Goal: Task Accomplishment & Management: Manage account settings

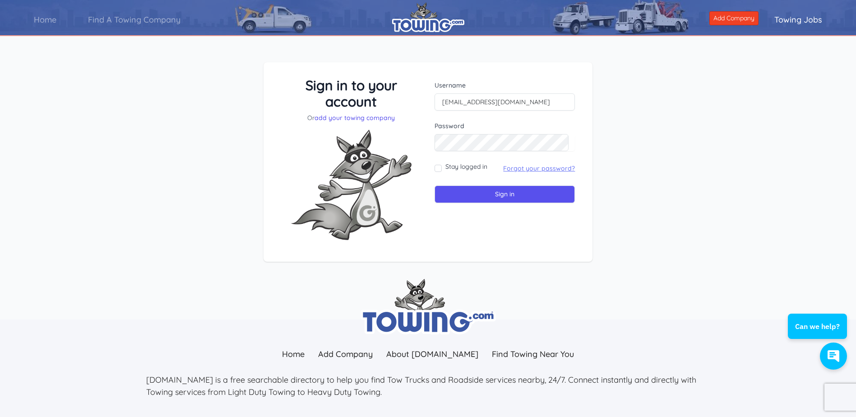
click at [554, 168] on link "Forgot your password?" at bounding box center [539, 168] width 72 height 8
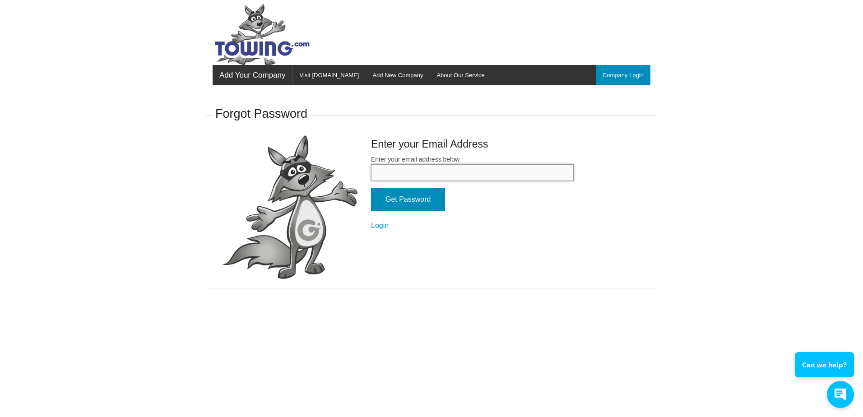
click at [389, 172] on input "Enter your email address below." at bounding box center [472, 172] width 203 height 17
type input "donstowing2101@gmail.com"
click at [409, 202] on input "Get Password" at bounding box center [408, 199] width 74 height 23
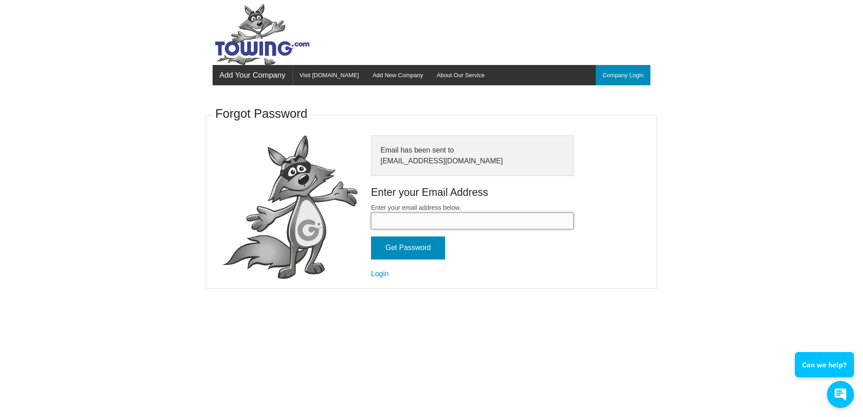
click at [390, 226] on input "Enter your email address below." at bounding box center [472, 221] width 203 height 17
type input "[EMAIL_ADDRESS][DOMAIN_NAME]"
click at [410, 253] on input "Get Password" at bounding box center [408, 248] width 74 height 23
click at [623, 69] on link "Company Login" at bounding box center [623, 75] width 55 height 20
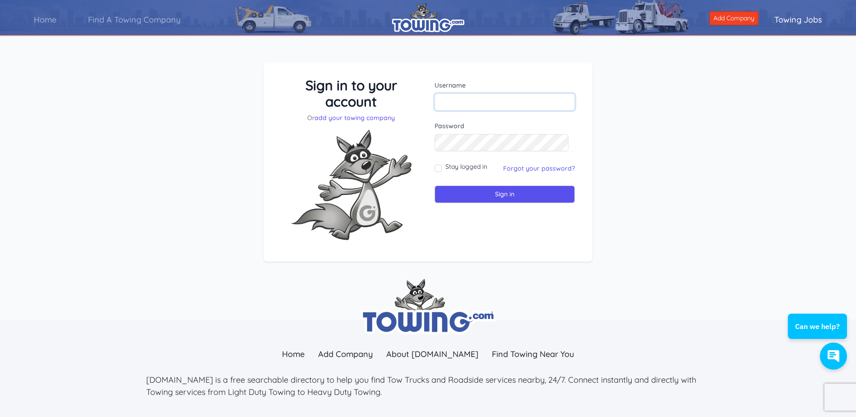
click at [453, 106] on input "text" at bounding box center [505, 101] width 140 height 17
type input "[EMAIL_ADDRESS][DOMAIN_NAME]"
click at [438, 169] on input "Stay logged in" at bounding box center [438, 168] width 7 height 7
checkbox input "true"
click at [494, 198] on input "Sign in" at bounding box center [505, 195] width 140 height 18
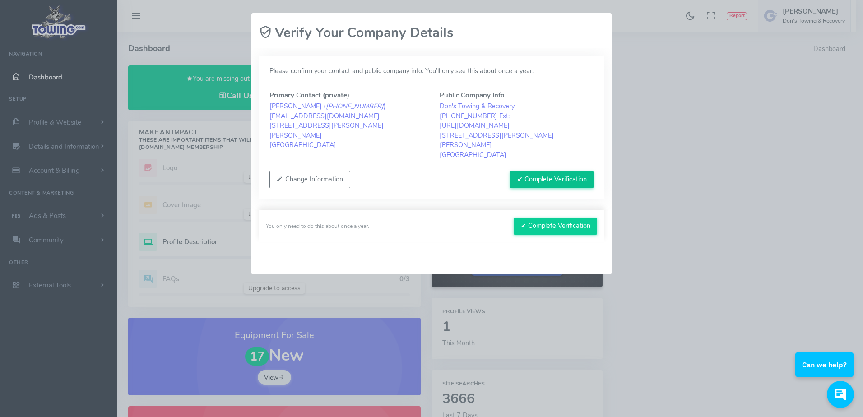
click at [537, 171] on button "✔ Complete Verification" at bounding box center [552, 179] width 84 height 17
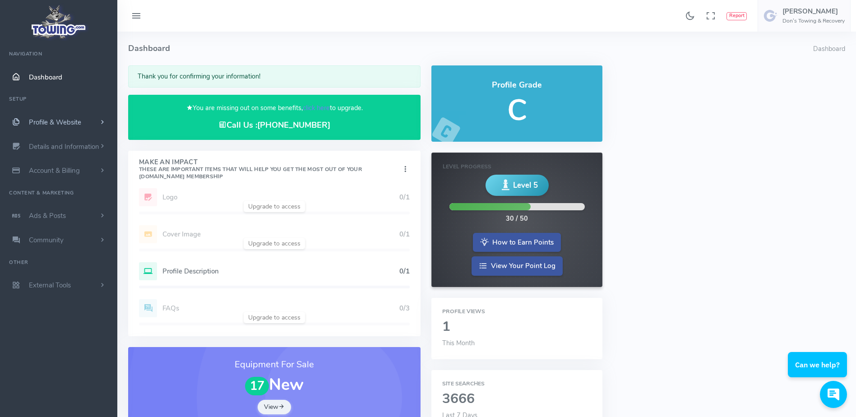
click at [65, 123] on span "Profile & Website" at bounding box center [55, 122] width 52 height 9
click at [66, 139] on link "Homepage Content" at bounding box center [70, 140] width 95 height 18
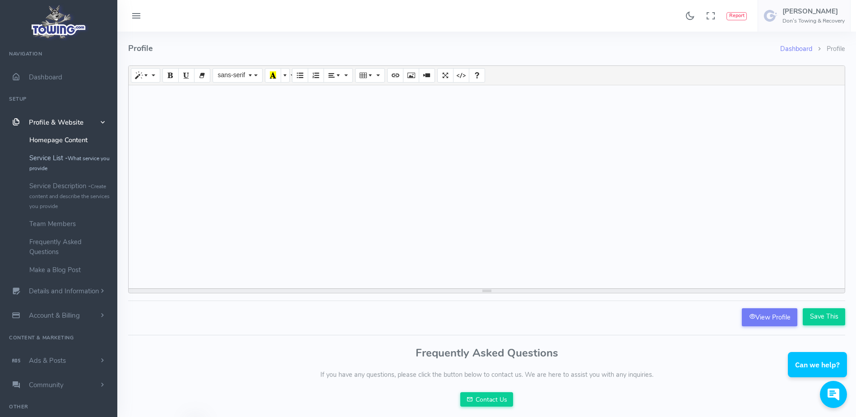
click at [64, 157] on link "Service List - What service you provide" at bounding box center [70, 163] width 95 height 28
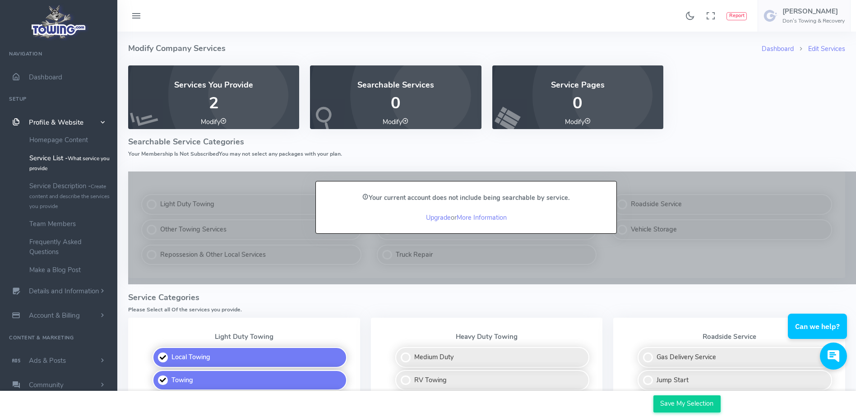
click at [232, 187] on div at bounding box center [216, 208] width 187 height 73
click at [173, 204] on div at bounding box center [216, 208] width 187 height 73
click at [431, 215] on link "Upgrade" at bounding box center [438, 217] width 25 height 9
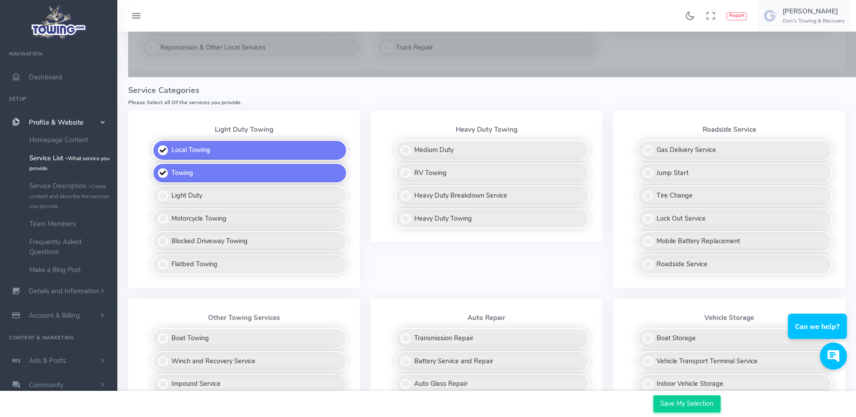
scroll to position [226, 0]
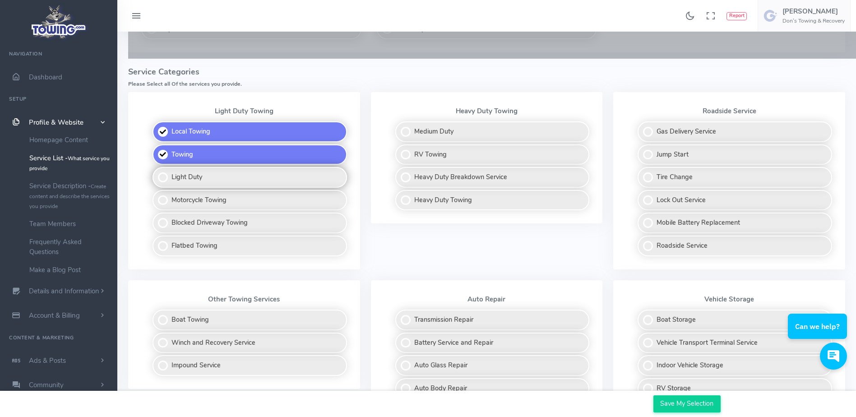
click at [161, 178] on label "Light Duty" at bounding box center [250, 177] width 195 height 21
click at [156, 173] on input "Light Duty" at bounding box center [153, 170] width 6 height 6
checkbox input "true"
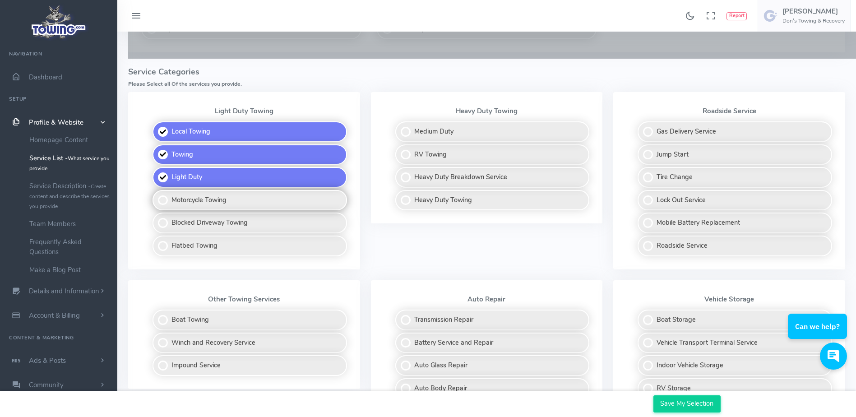
click at [162, 197] on label "Motorcycle Towing" at bounding box center [250, 200] width 195 height 21
click at [156, 196] on input "Motorcycle Towing" at bounding box center [153, 193] width 6 height 6
checkbox input "true"
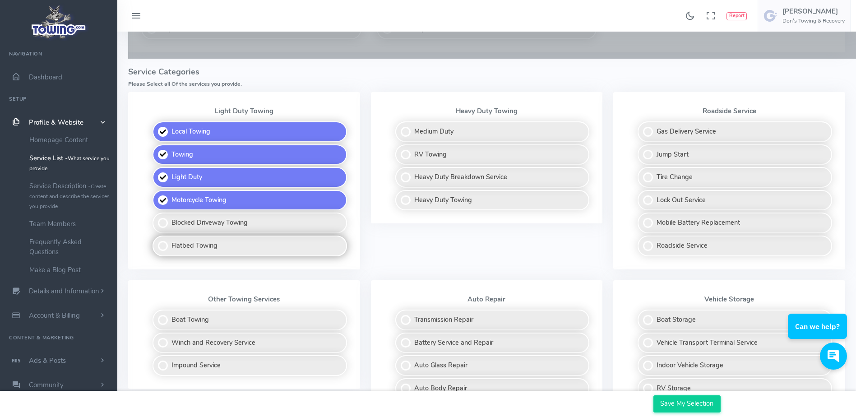
click at [164, 249] on label "Flatbed Towing" at bounding box center [250, 246] width 195 height 21
click at [156, 242] on input "Flatbed Towing" at bounding box center [153, 239] width 6 height 6
checkbox input "true"
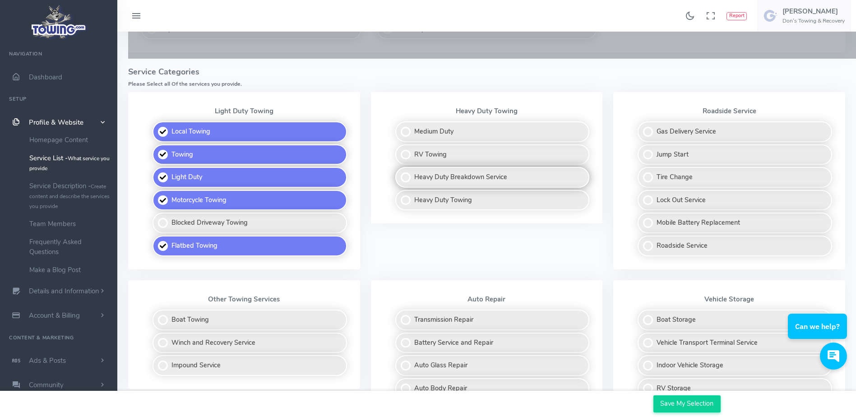
click at [406, 179] on label "Heavy Duty Breakdown Service" at bounding box center [492, 177] width 195 height 21
click at [399, 173] on input "Heavy Duty Breakdown Service" at bounding box center [396, 170] width 6 height 6
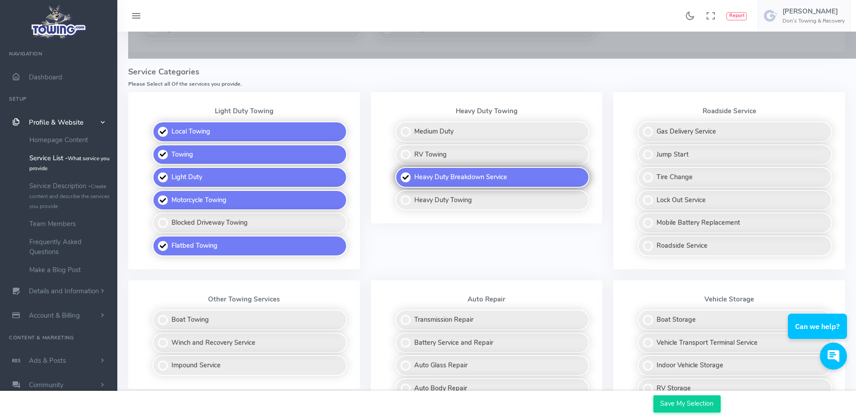
click at [402, 179] on label "Heavy Duty Breakdown Service" at bounding box center [492, 177] width 195 height 21
click at [399, 173] on input "Heavy Duty Breakdown Service" at bounding box center [396, 170] width 6 height 6
checkbox input "false"
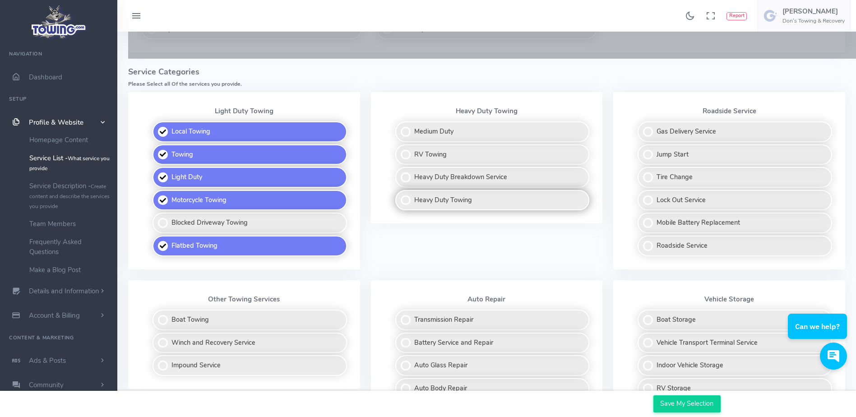
click at [404, 199] on label "Heavy Duty Towing" at bounding box center [492, 200] width 195 height 21
click at [399, 196] on input "Heavy Duty Towing" at bounding box center [396, 193] width 6 height 6
checkbox input "true"
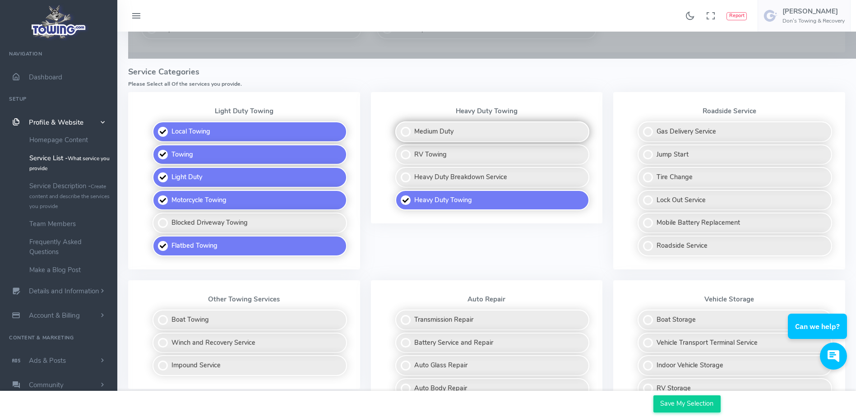
click at [410, 130] on label "Medium Duty" at bounding box center [492, 131] width 195 height 21
click at [399, 127] on input "Medium Duty" at bounding box center [396, 124] width 6 height 6
checkbox input "true"
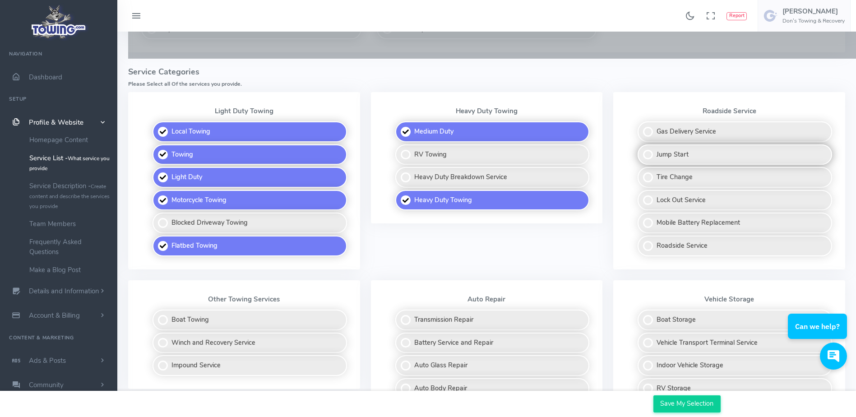
click at [650, 153] on label "Jump Start" at bounding box center [735, 154] width 195 height 21
click at [641, 150] on input "Jump Start" at bounding box center [639, 147] width 6 height 6
checkbox input "true"
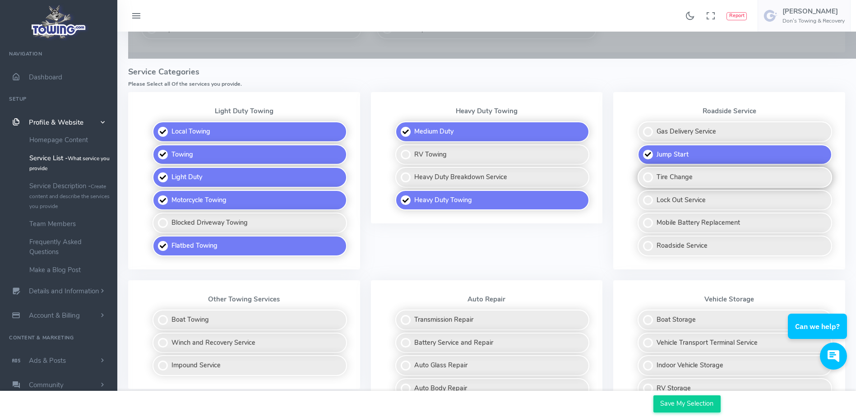
click at [645, 176] on label "Tire Change" at bounding box center [735, 177] width 195 height 21
click at [641, 173] on input "Tire Change" at bounding box center [639, 170] width 6 height 6
checkbox input "true"
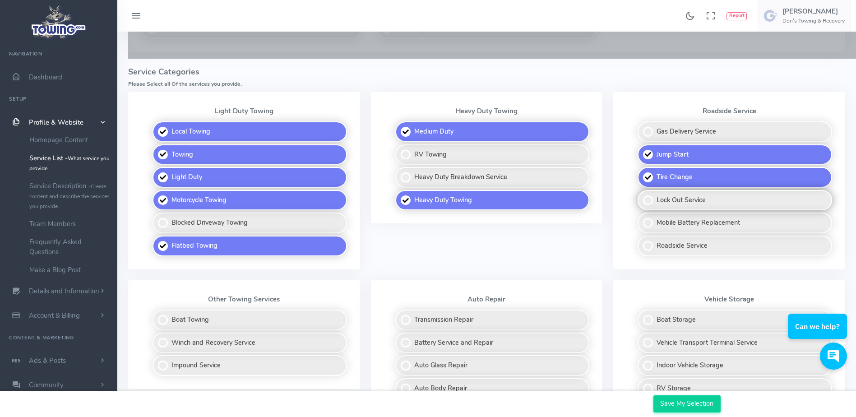
click at [646, 196] on label "Lock Out Service" at bounding box center [735, 200] width 195 height 21
click at [641, 196] on input "Lock Out Service" at bounding box center [639, 193] width 6 height 6
checkbox input "true"
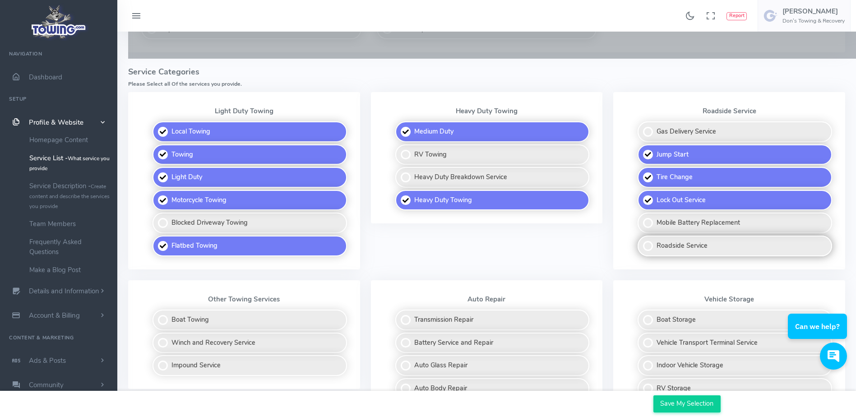
click at [650, 247] on label "Roadside Service" at bounding box center [735, 246] width 195 height 21
click at [641, 242] on input "Roadside Service" at bounding box center [639, 239] width 6 height 6
checkbox input "true"
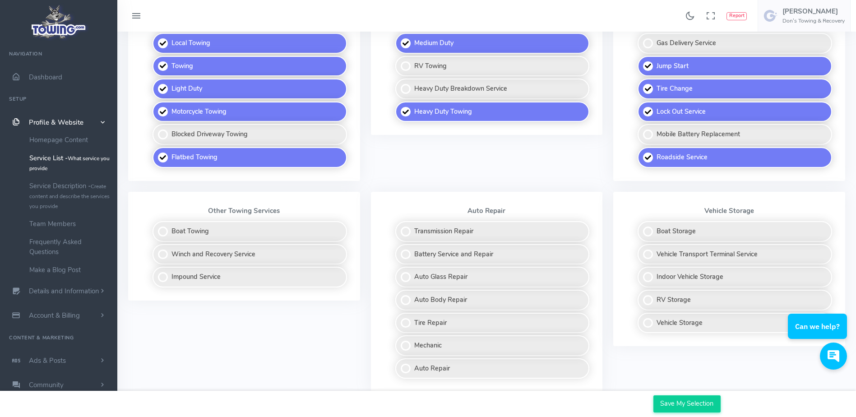
scroll to position [316, 0]
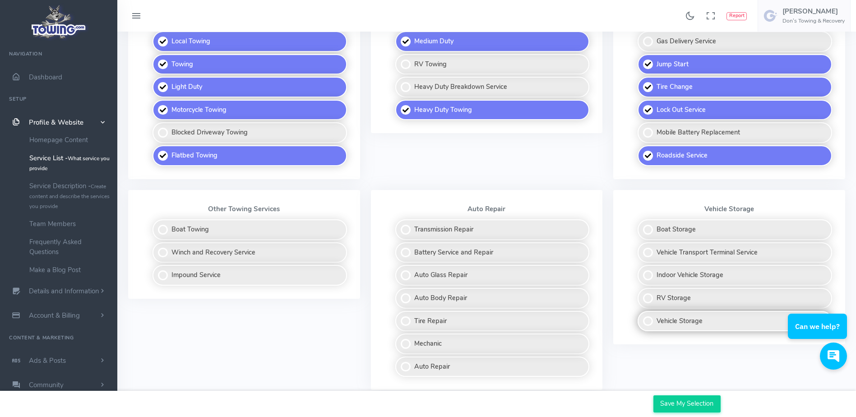
click at [650, 323] on label "Vehicle Storage" at bounding box center [735, 321] width 195 height 21
click at [641, 317] on input "Vehicle Storage" at bounding box center [639, 314] width 6 height 6
checkbox input "true"
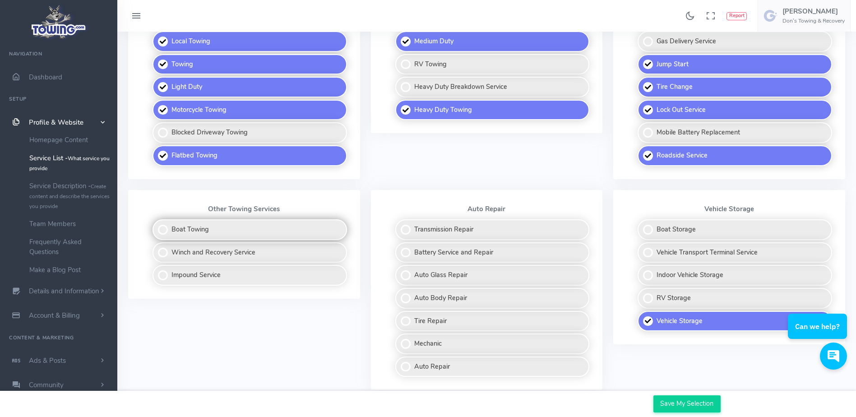
click at [159, 232] on label "Boat Towing" at bounding box center [250, 229] width 195 height 21
click at [156, 225] on input "Boat Towing" at bounding box center [153, 222] width 6 height 6
checkbox input "true"
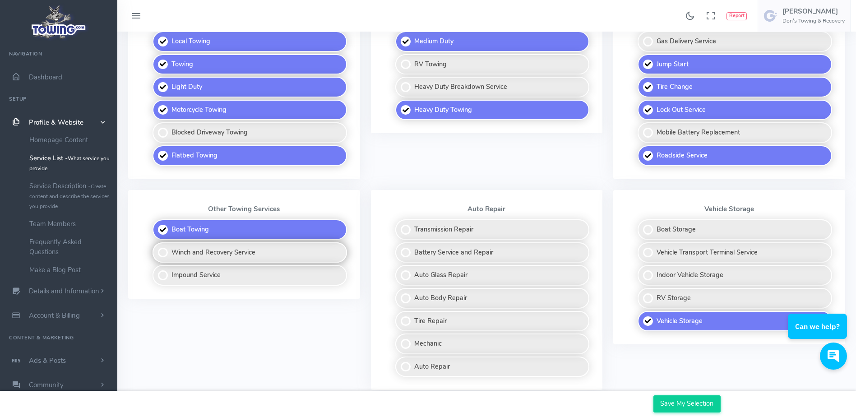
click at [164, 251] on label "Winch and Recovery Service" at bounding box center [250, 252] width 195 height 21
click at [156, 248] on input "Winch and Recovery Service" at bounding box center [153, 245] width 6 height 6
checkbox input "true"
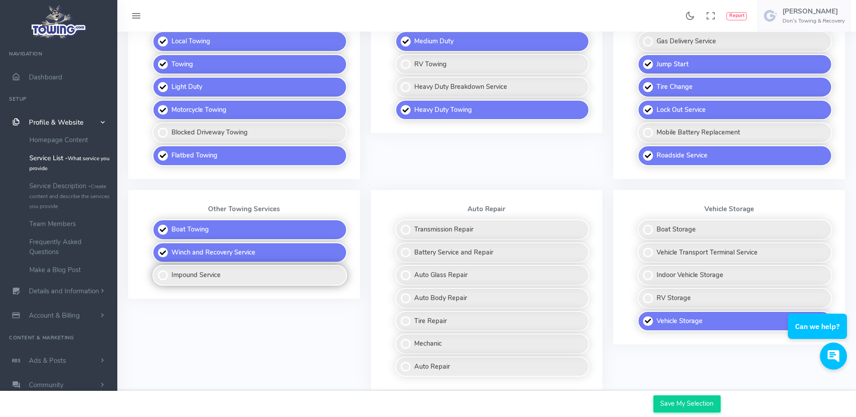
click at [161, 273] on label "Impound Service" at bounding box center [250, 275] width 195 height 21
click at [156, 271] on input "Impound Service" at bounding box center [153, 268] width 6 height 6
checkbox input "true"
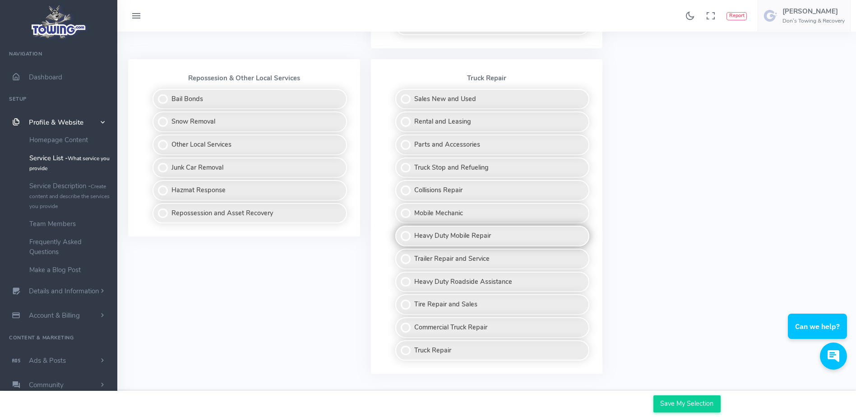
scroll to position [677, 0]
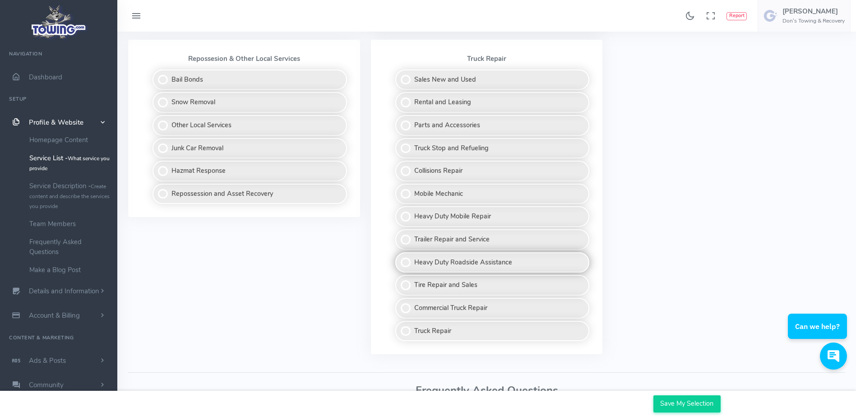
click at [406, 263] on label "Heavy Duty Roadside Assistance" at bounding box center [492, 262] width 195 height 21
click at [399, 258] on input "Heavy Duty Roadside Assistance" at bounding box center [396, 255] width 6 height 6
checkbox input "true"
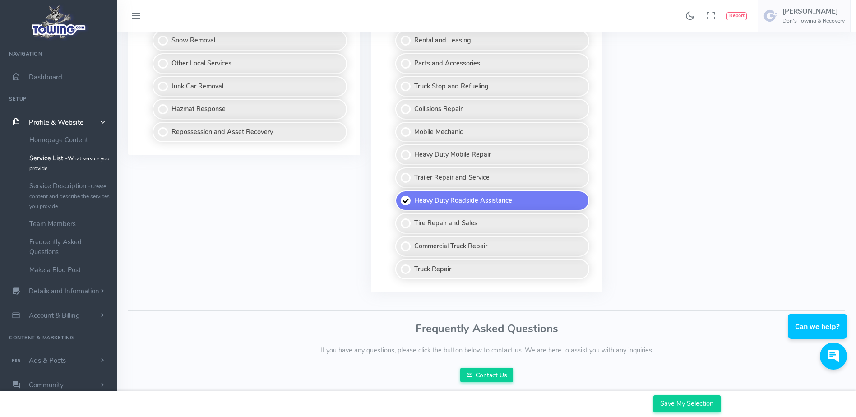
scroll to position [742, 0]
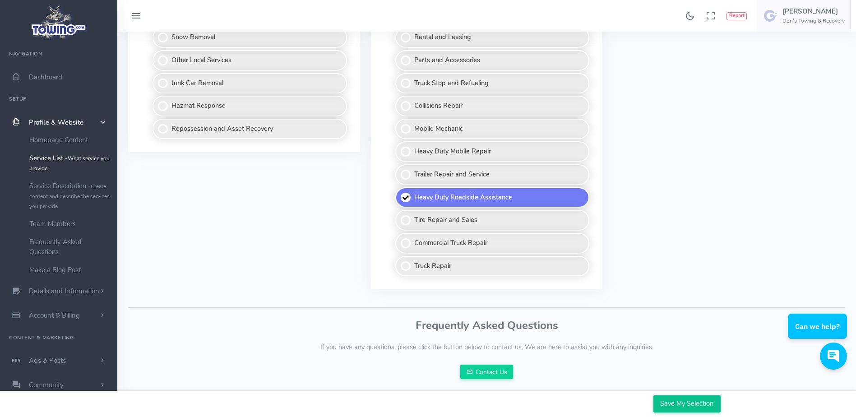
click at [689, 402] on input "Save My Selection" at bounding box center [687, 403] width 67 height 17
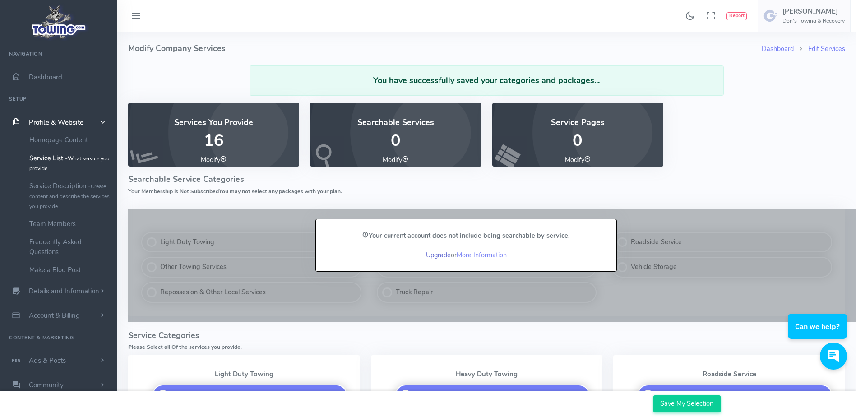
click at [438, 255] on link "Upgrade" at bounding box center [438, 255] width 25 height 9
click at [476, 258] on link "More Information" at bounding box center [482, 255] width 50 height 9
click at [427, 254] on link "Upgrade" at bounding box center [438, 255] width 25 height 9
click at [438, 255] on link "Upgrade" at bounding box center [438, 255] width 25 height 9
click at [438, 253] on link "Upgrade" at bounding box center [438, 255] width 25 height 9
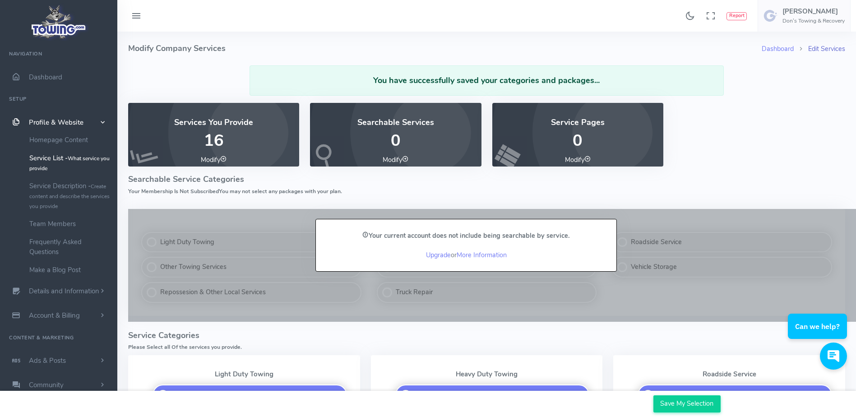
click at [818, 51] on link "Edit Services" at bounding box center [826, 48] width 37 height 9
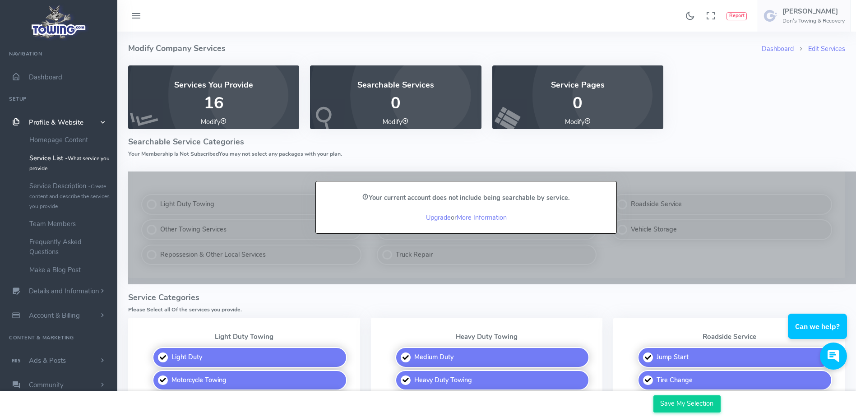
click at [407, 120] on icon at bounding box center [405, 121] width 6 height 6
click at [588, 121] on icon at bounding box center [588, 121] width 6 height 6
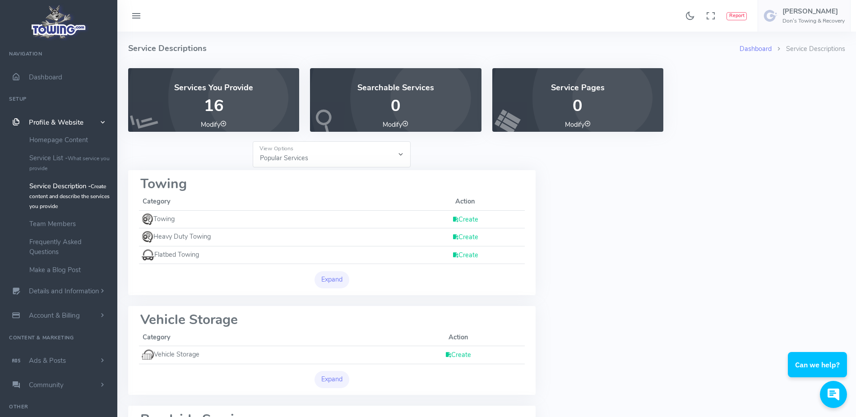
click at [471, 235] on link "Create" at bounding box center [465, 236] width 26 height 9
click at [465, 220] on link "Create" at bounding box center [465, 219] width 26 height 9
click at [450, 220] on div "Create" at bounding box center [465, 219] width 112 height 10
click at [455, 221] on icon at bounding box center [455, 219] width 6 height 9
click at [455, 238] on icon at bounding box center [455, 236] width 6 height 9
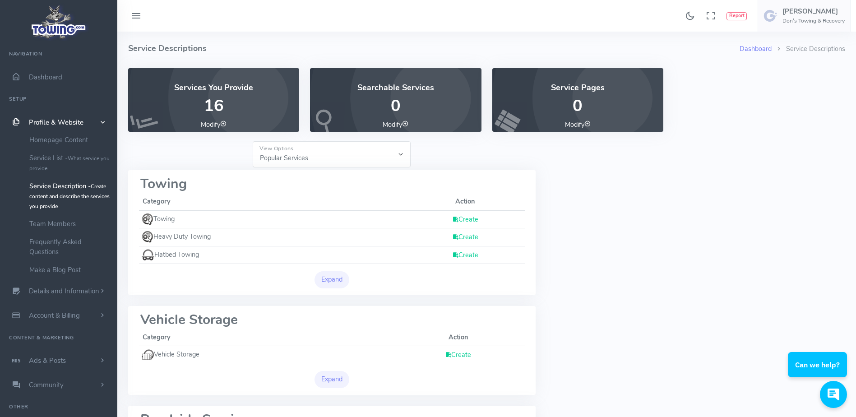
click at [453, 255] on icon at bounding box center [455, 255] width 6 height 9
click at [453, 256] on icon at bounding box center [455, 255] width 6 height 9
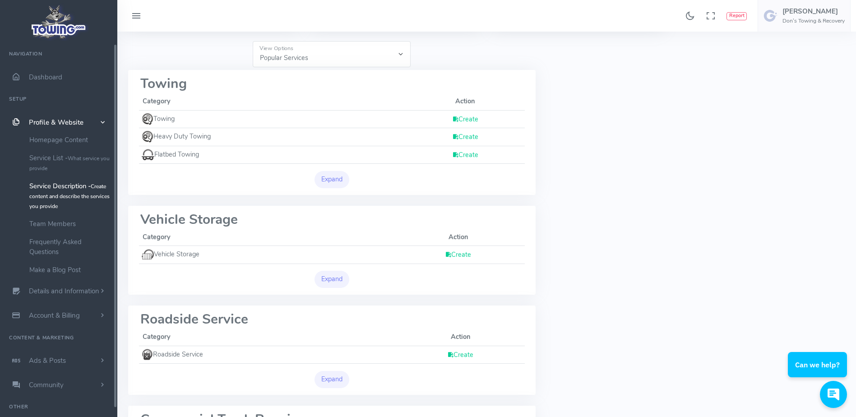
scroll to position [135, 0]
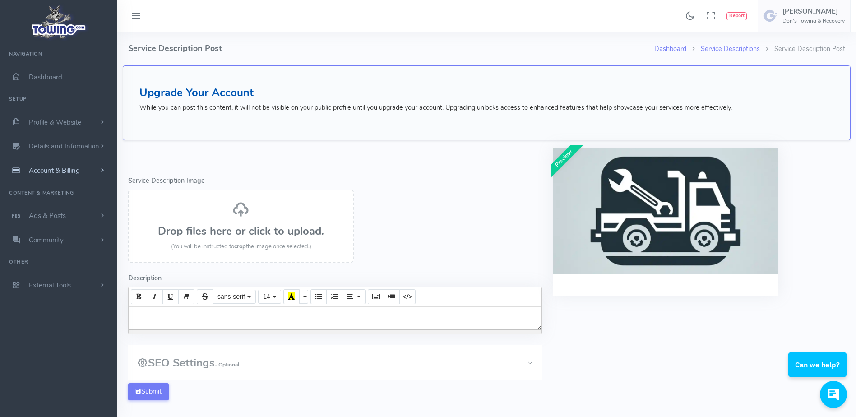
click at [74, 166] on link "Account & Billing" at bounding box center [58, 170] width 117 height 24
click at [48, 314] on span "Ads & Posts" at bounding box center [47, 312] width 37 height 9
